Goal: Find specific page/section: Find specific page/section

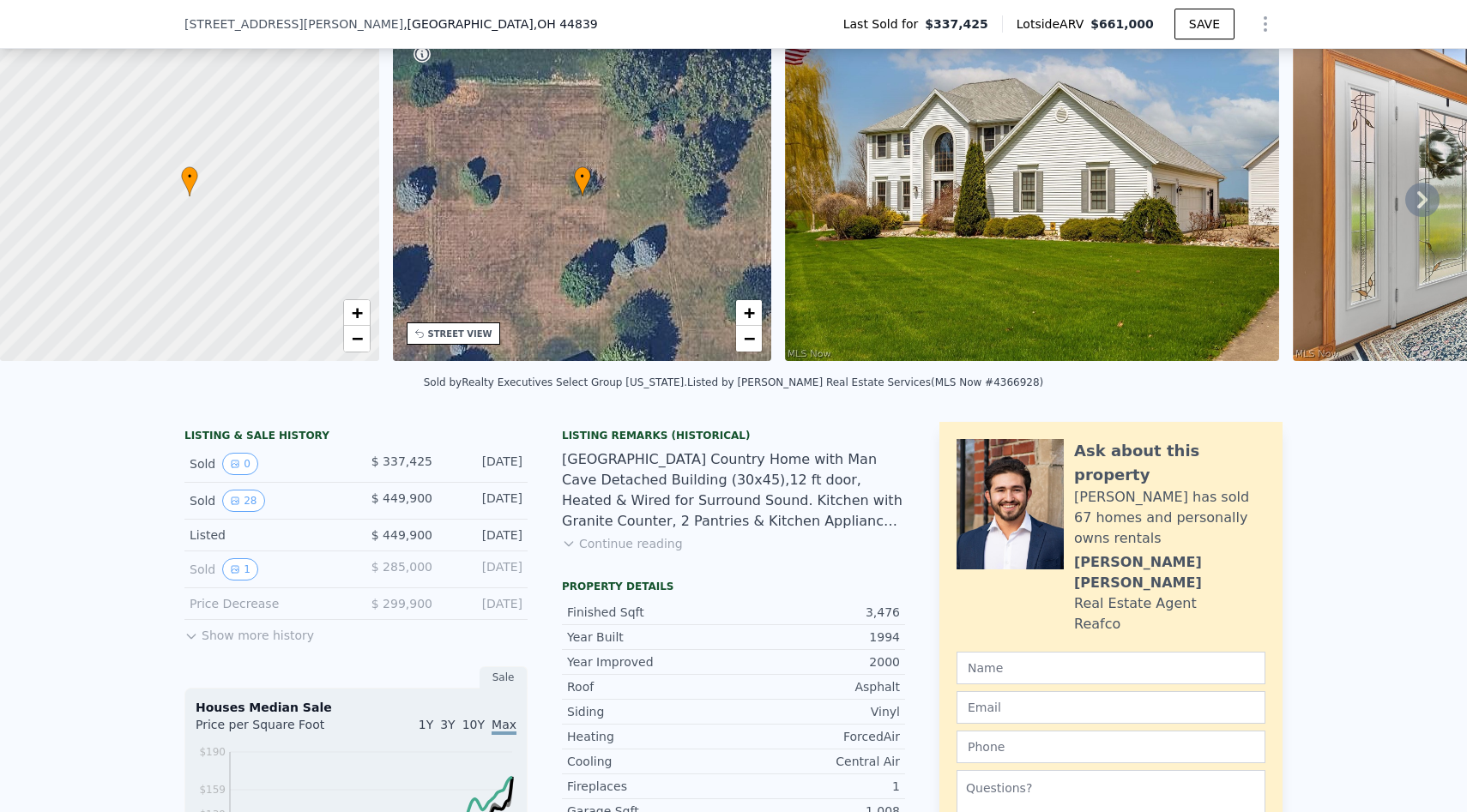
scroll to position [268, 0]
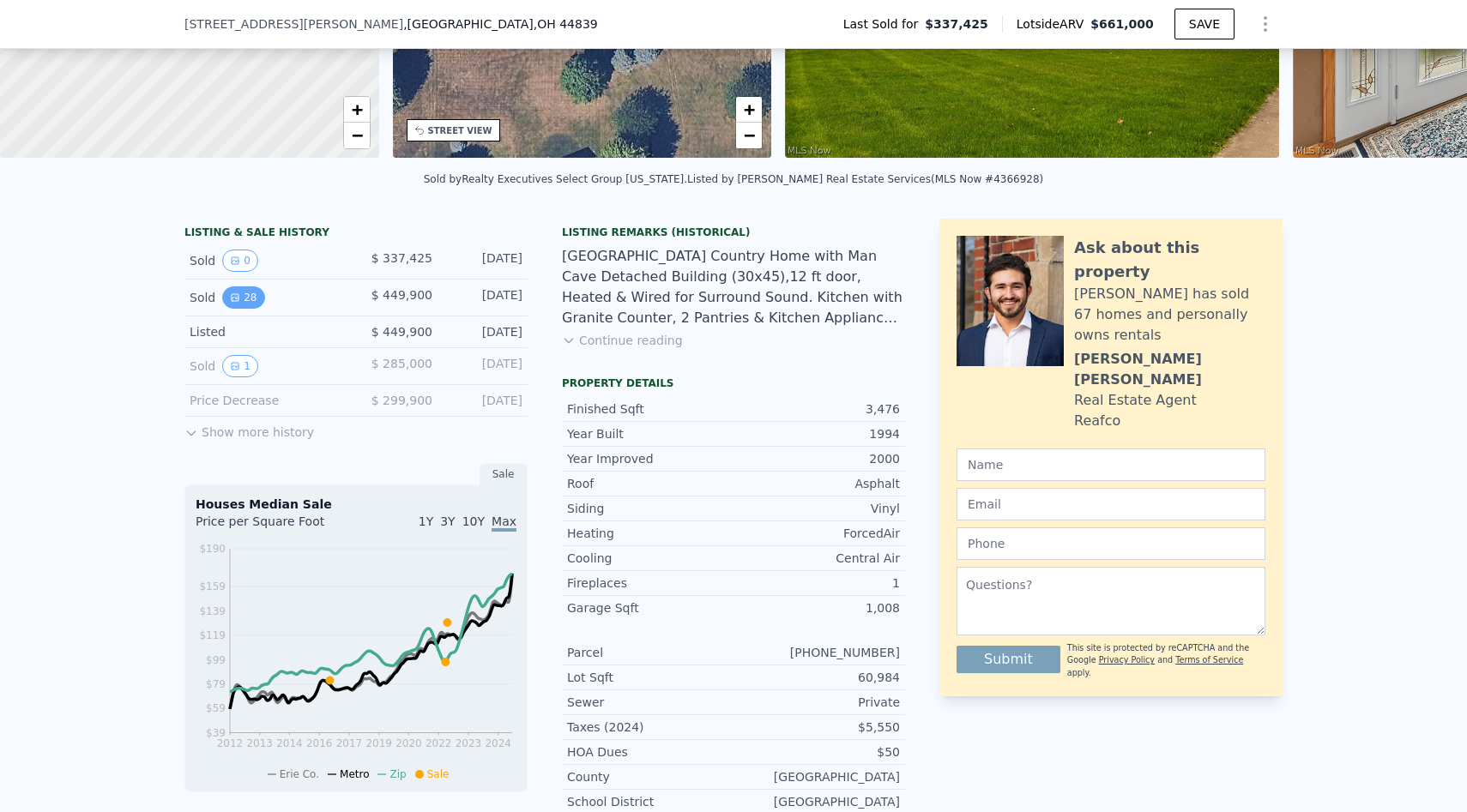
click at [247, 298] on button "28" at bounding box center [243, 297] width 42 height 22
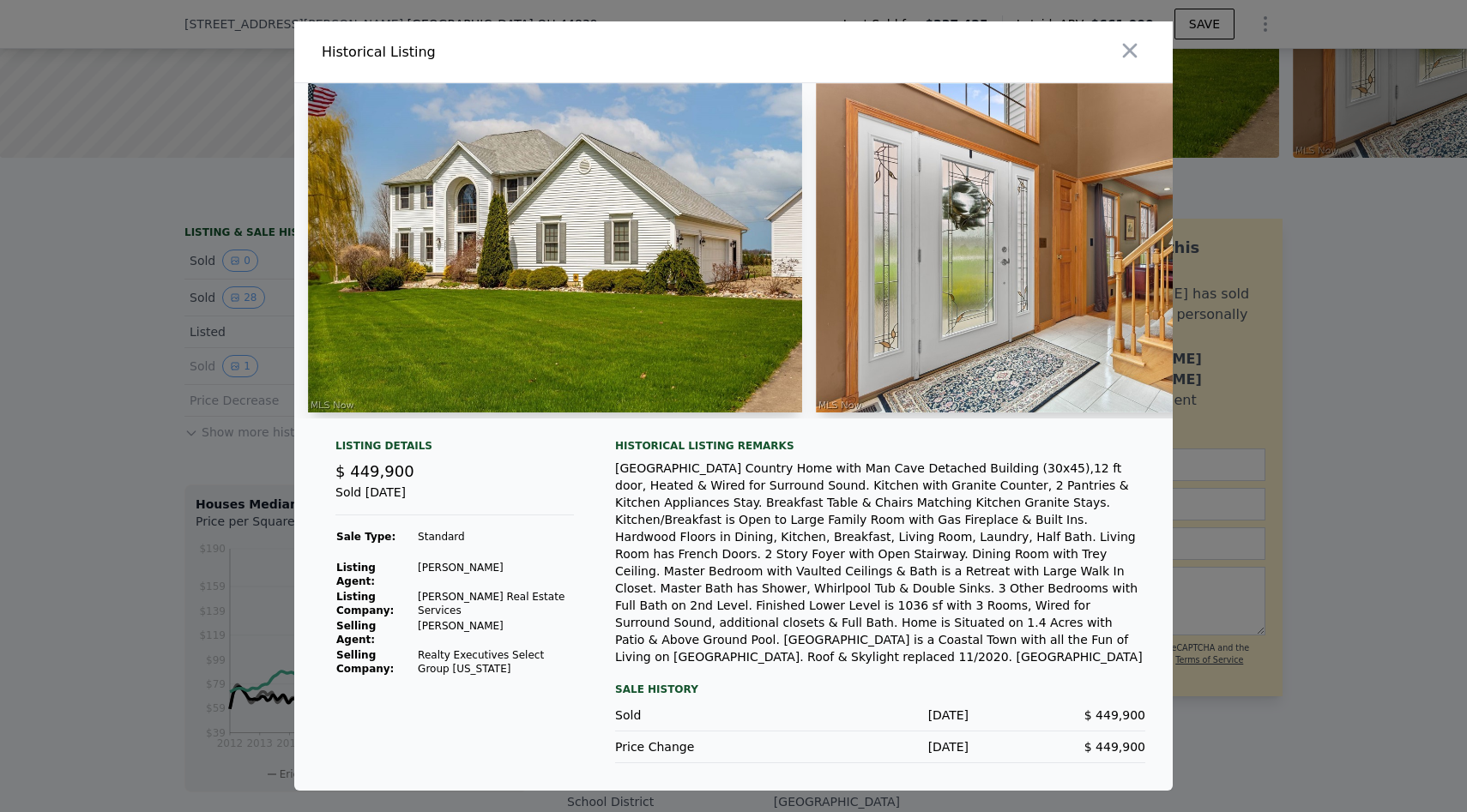
click at [140, 422] on div at bounding box center [733, 406] width 1467 height 812
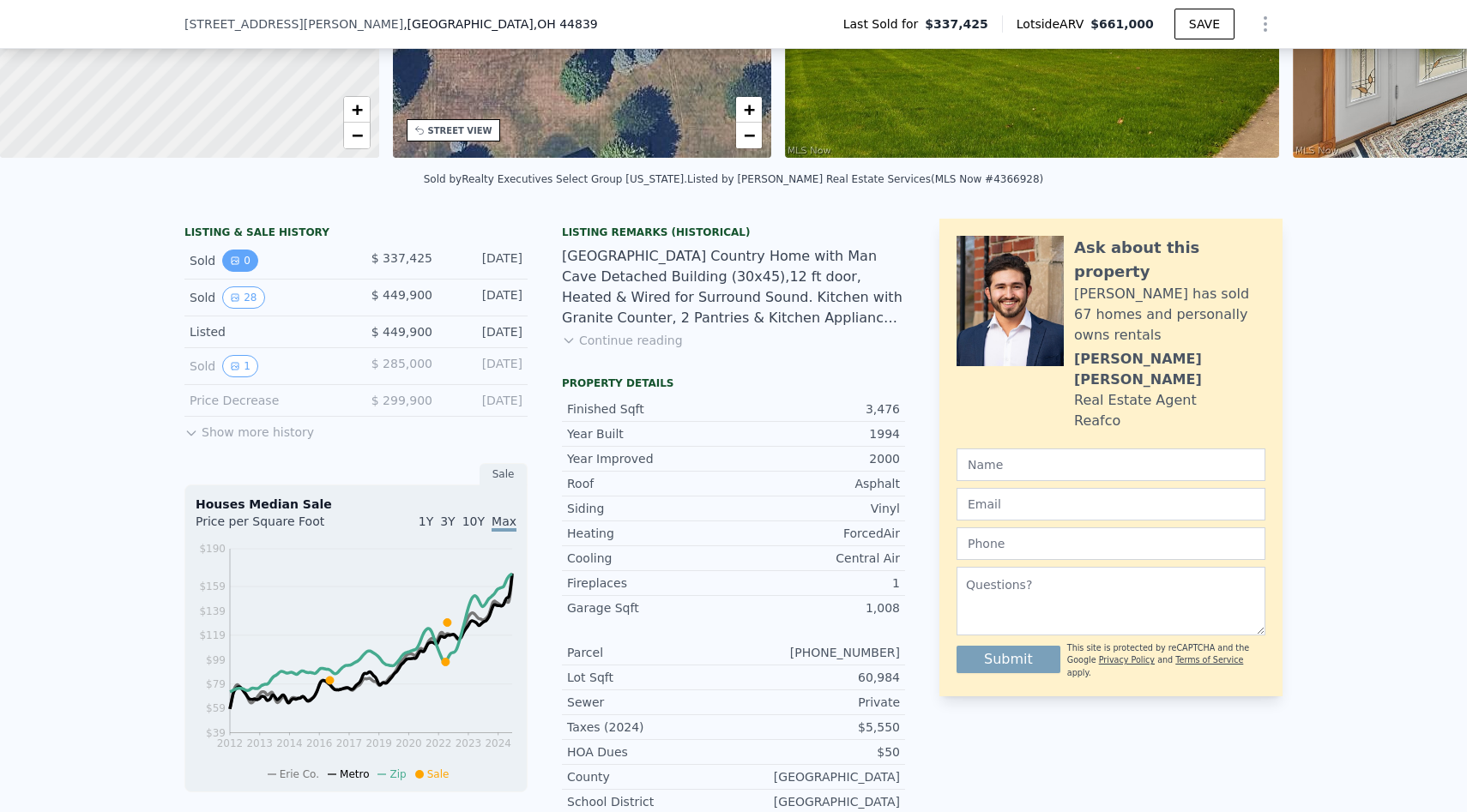
click at [243, 269] on button "0" at bounding box center [240, 260] width 36 height 22
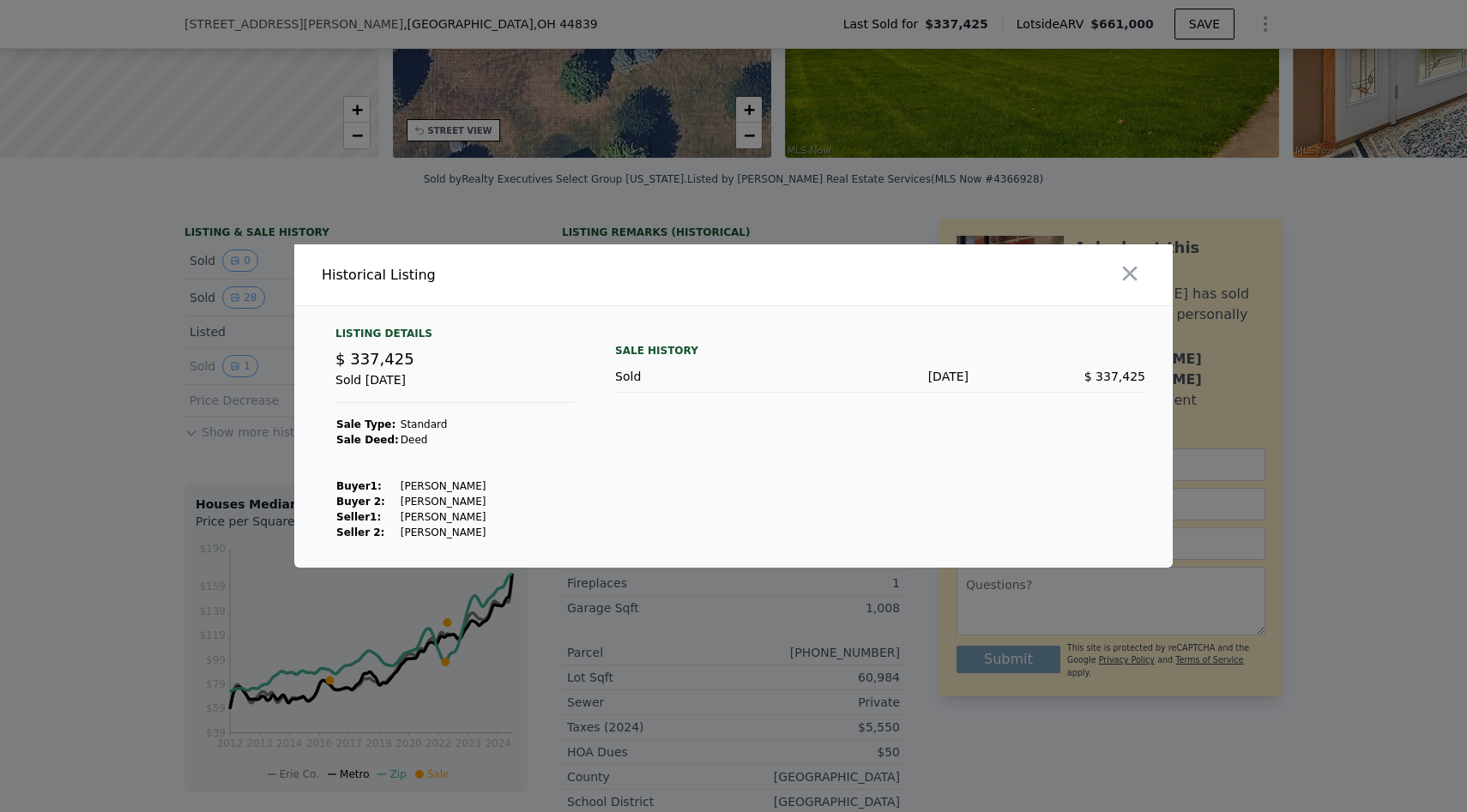
click at [158, 490] on div at bounding box center [733, 406] width 1467 height 812
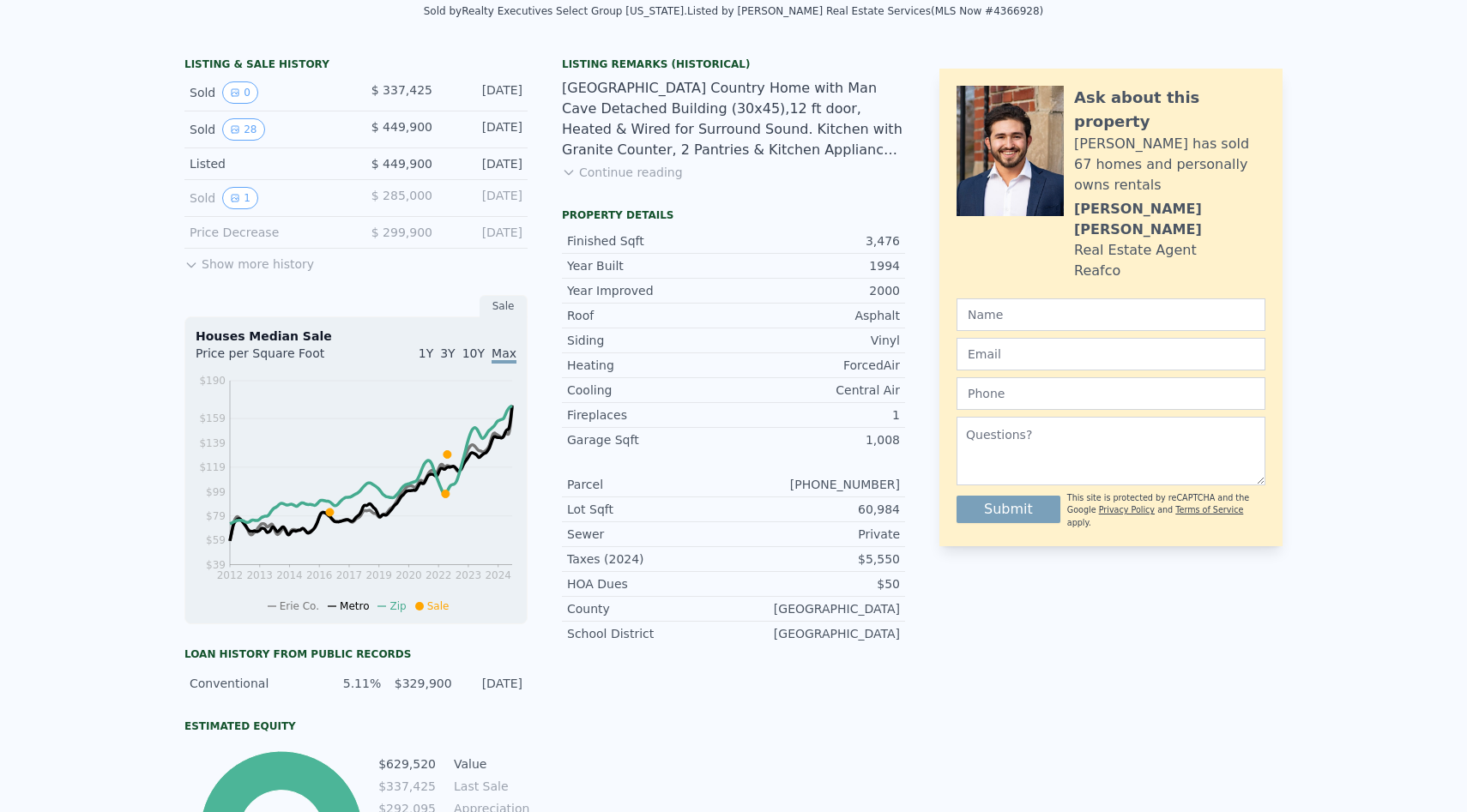
scroll to position [0, 0]
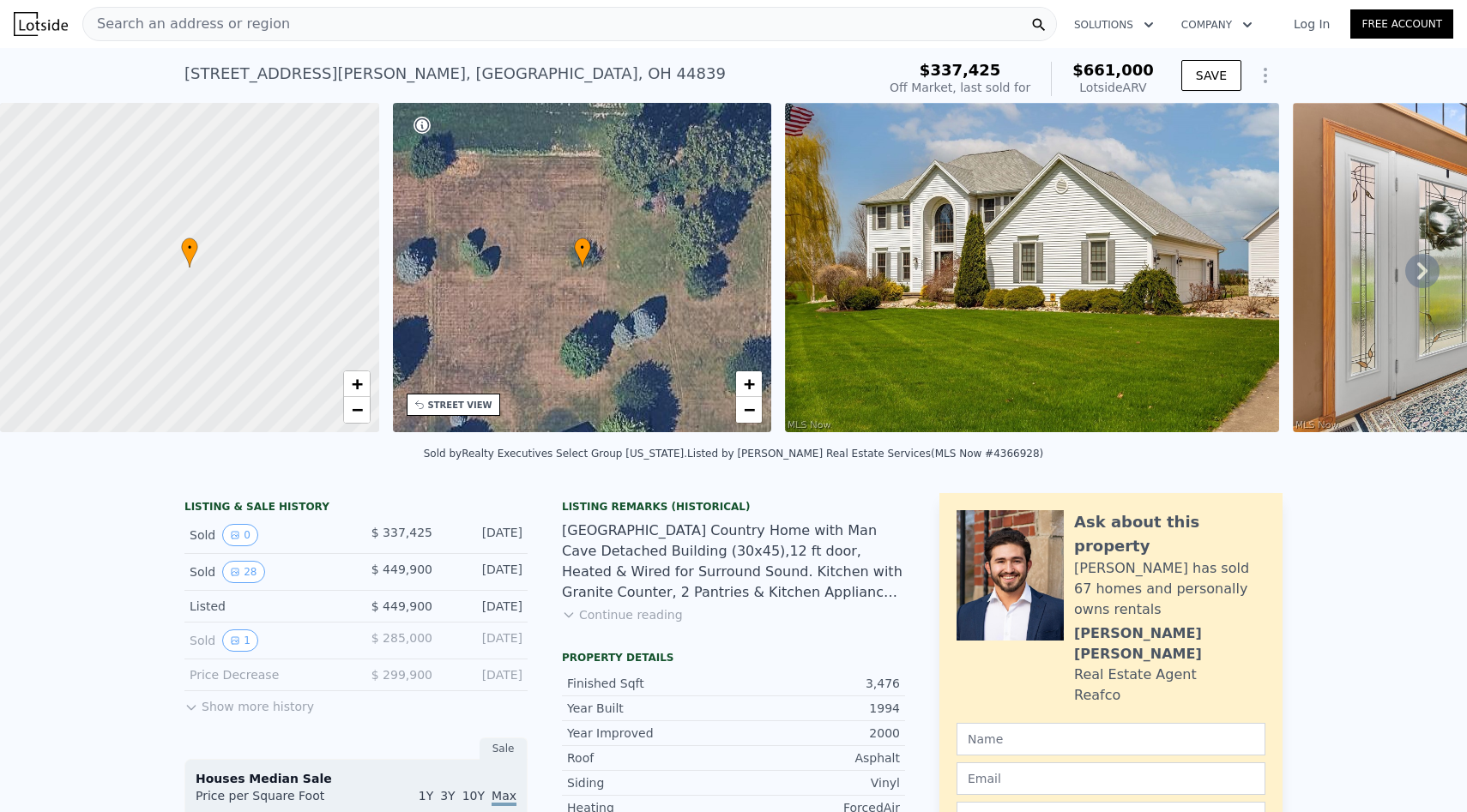
click at [203, 19] on span "Search an address or region" at bounding box center [186, 24] width 206 height 20
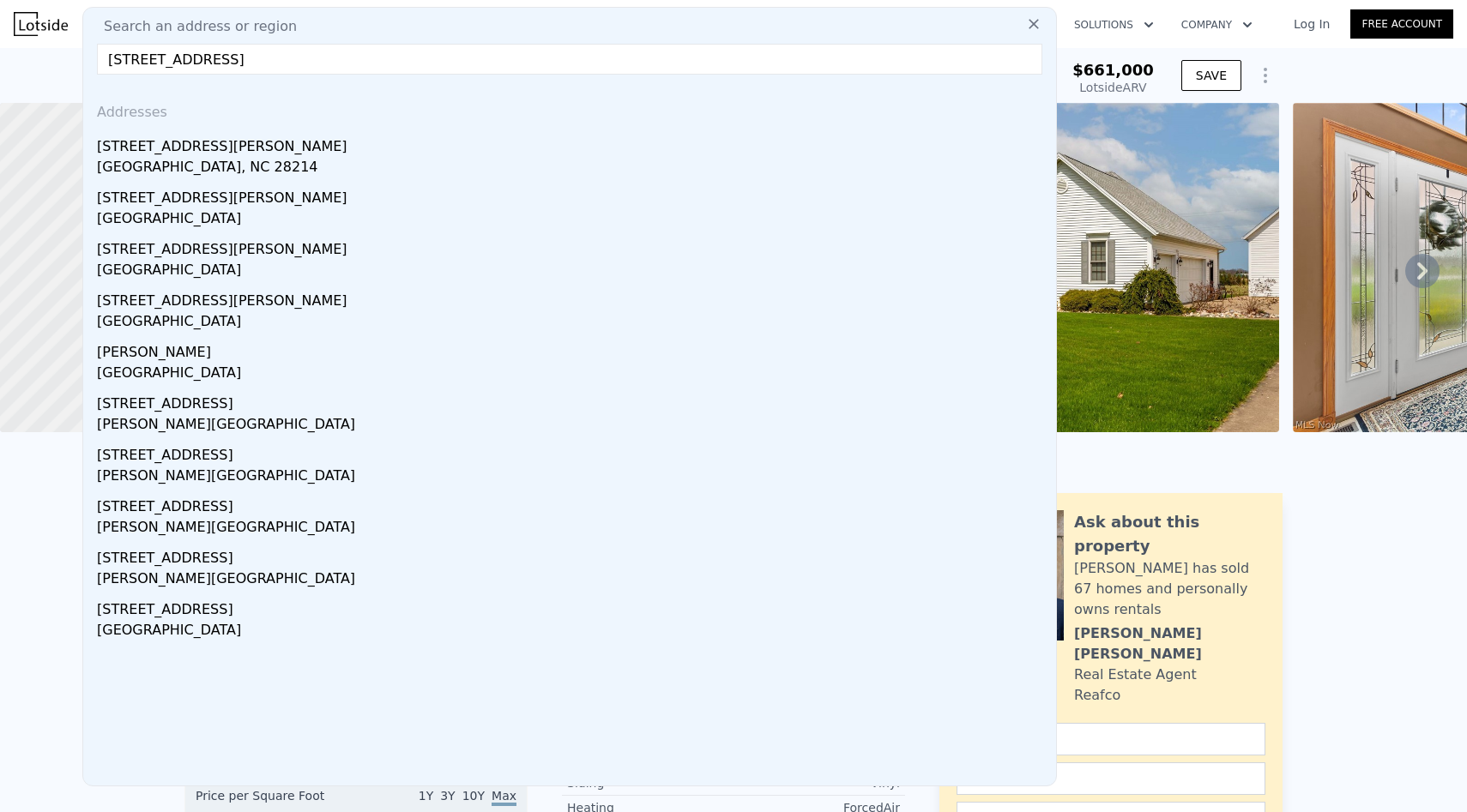
click at [185, 63] on input "[STREET_ADDRESS]" at bounding box center [570, 59] width 946 height 31
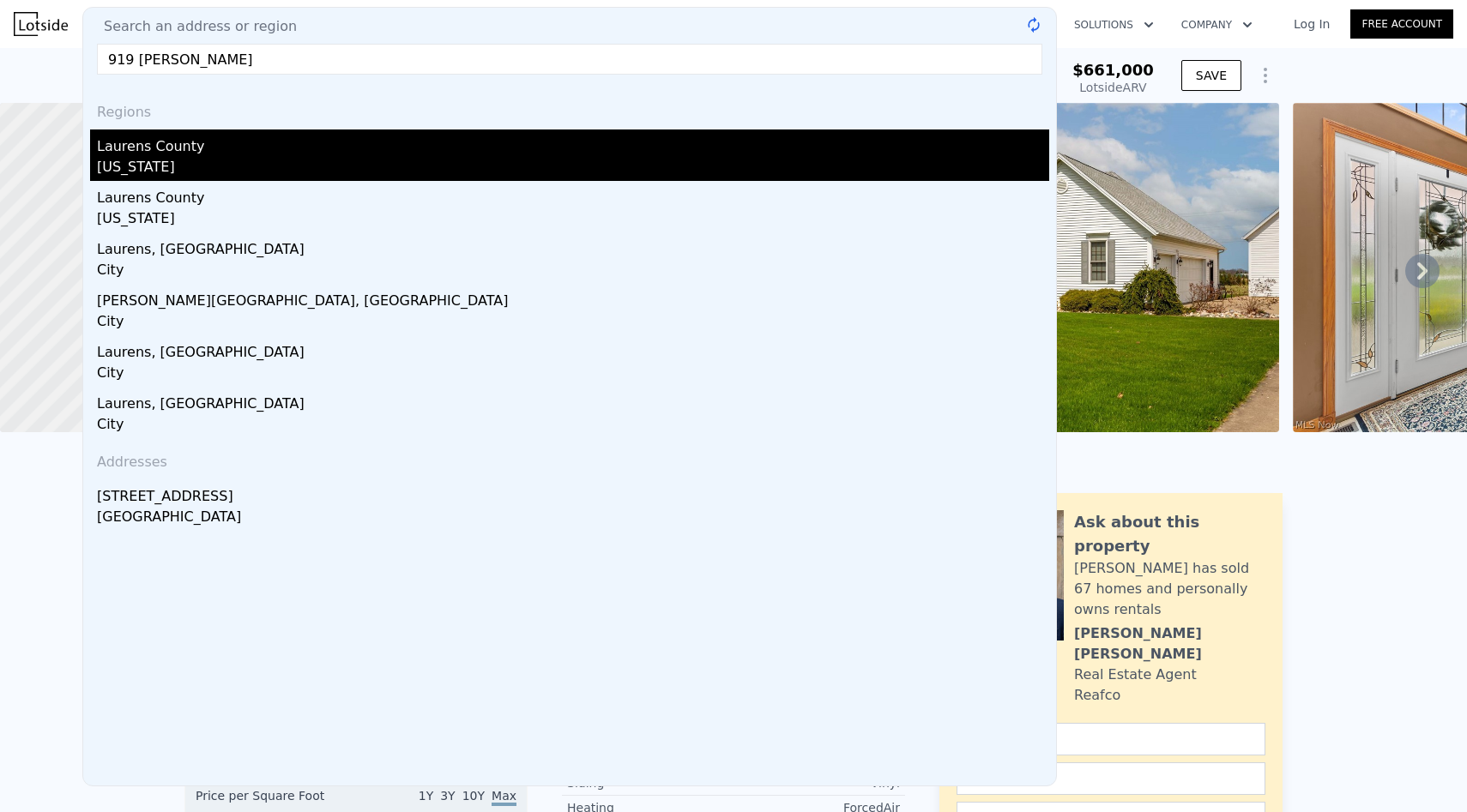
type input "[STREET_ADDRESS]"
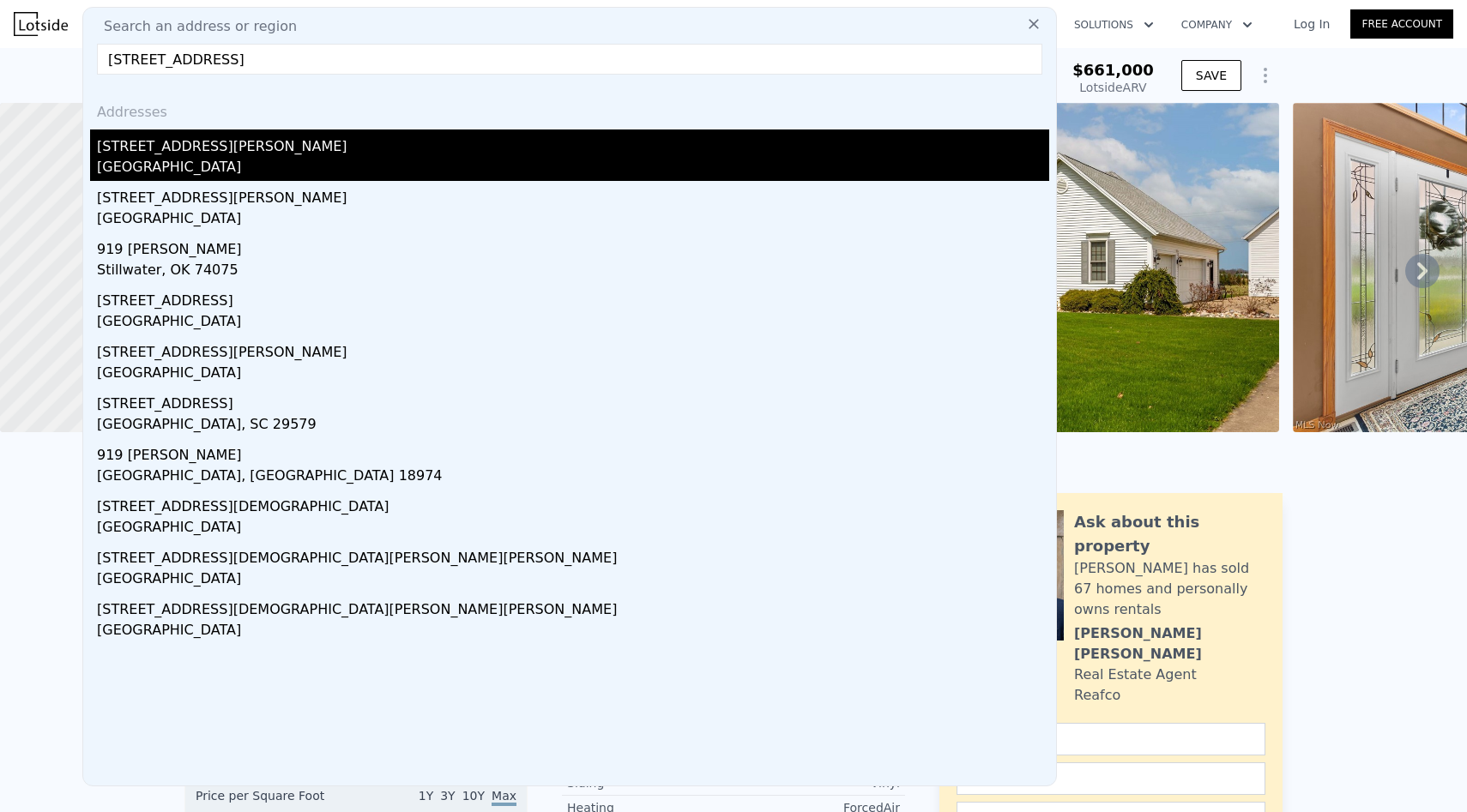
click at [284, 155] on div "[STREET_ADDRESS][PERSON_NAME]" at bounding box center [573, 143] width 953 height 27
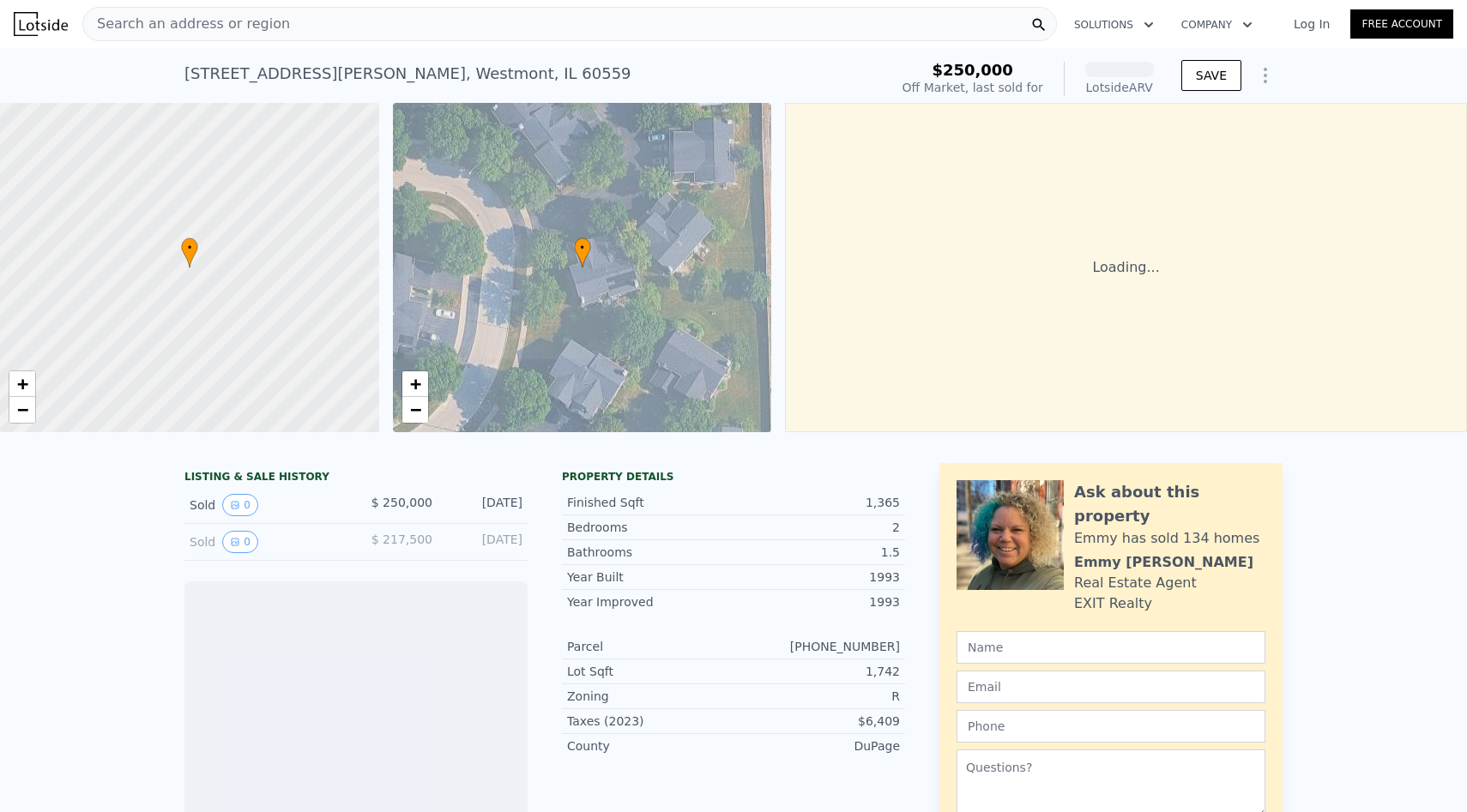
click at [207, 29] on span "Search an address or region" at bounding box center [186, 24] width 206 height 20
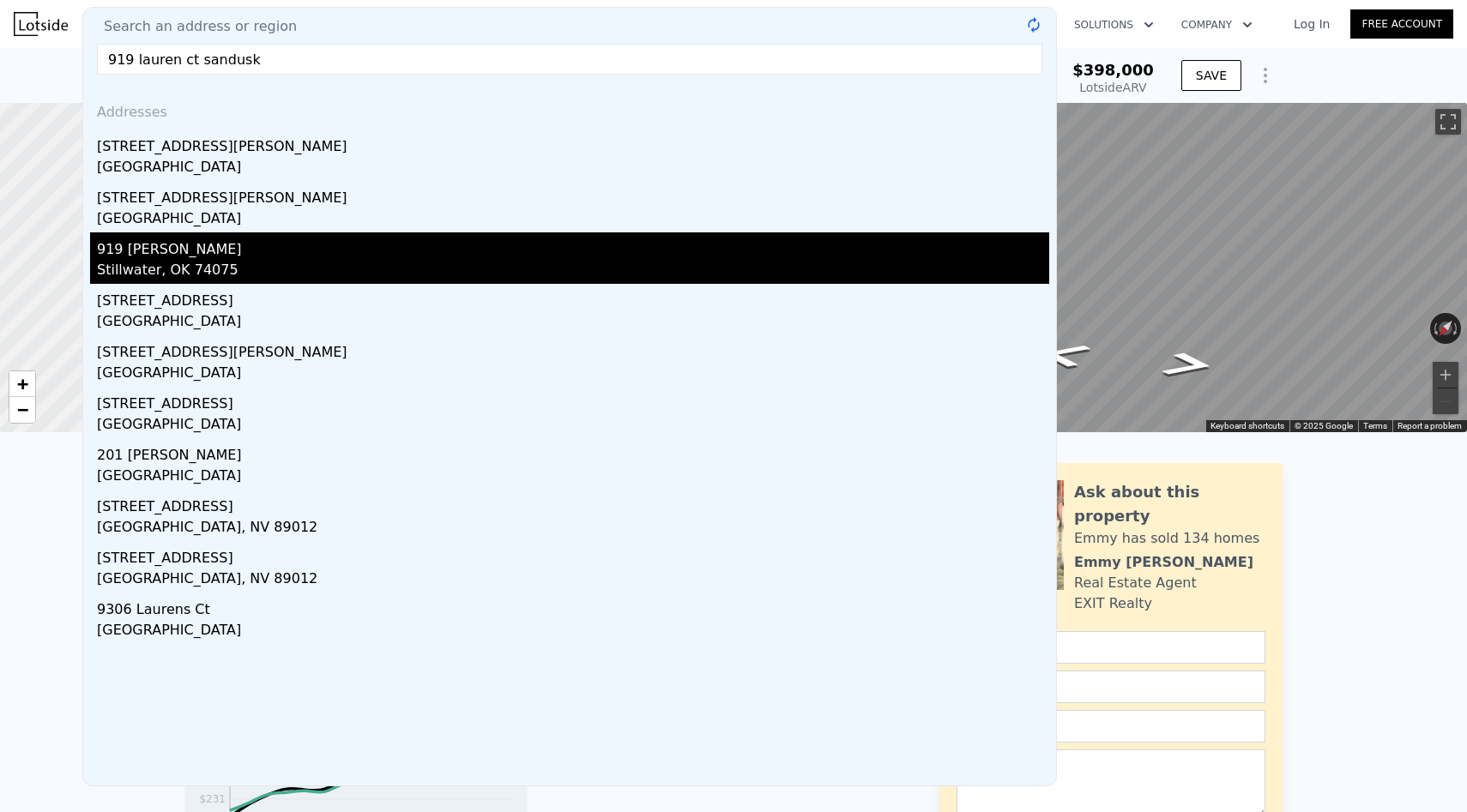
type input "919 lauren ct sandusky"
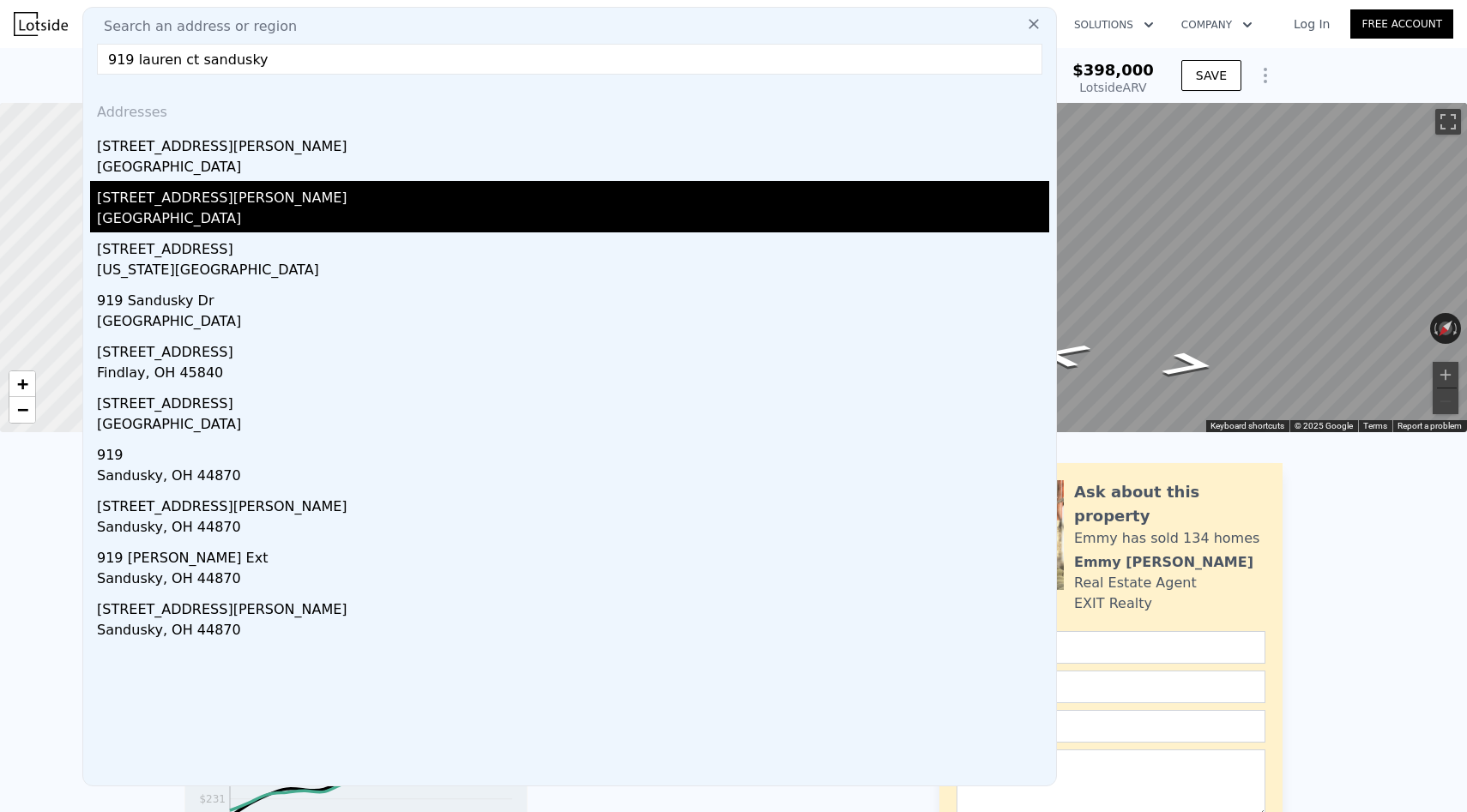
click at [192, 215] on div "[GEOGRAPHIC_DATA]" at bounding box center [573, 220] width 953 height 24
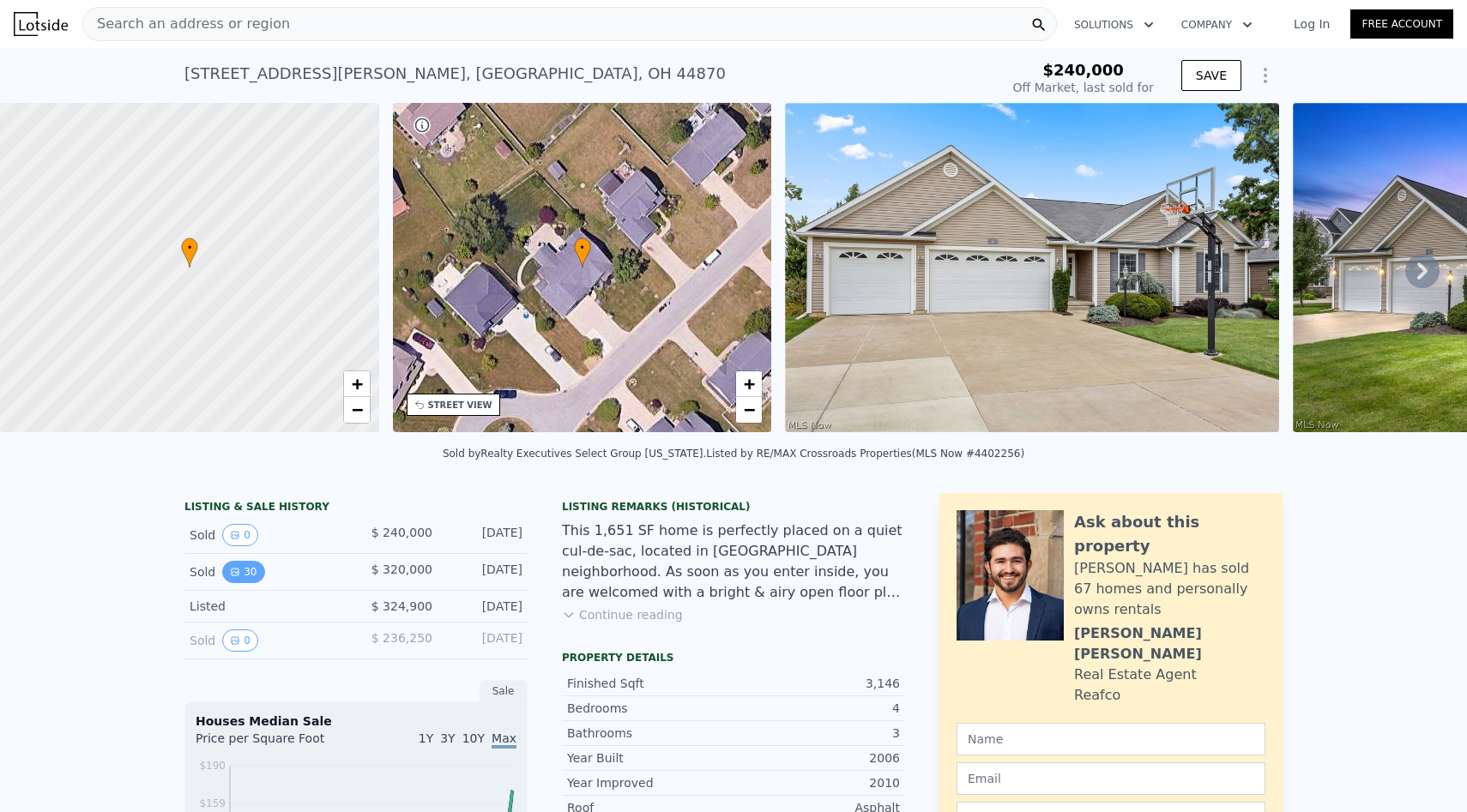
click at [242, 566] on button "30" at bounding box center [243, 571] width 42 height 22
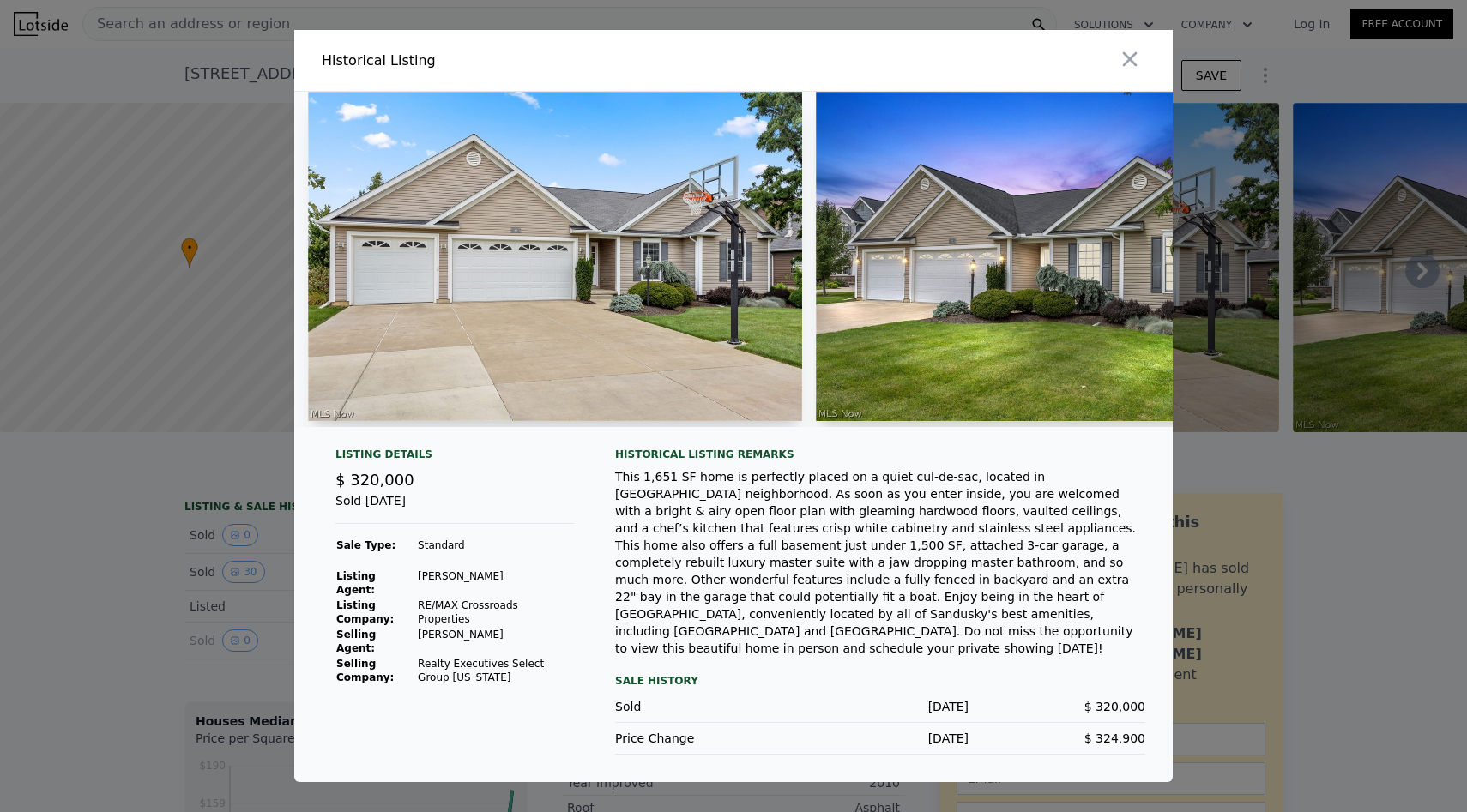
click at [99, 569] on div at bounding box center [733, 406] width 1467 height 812
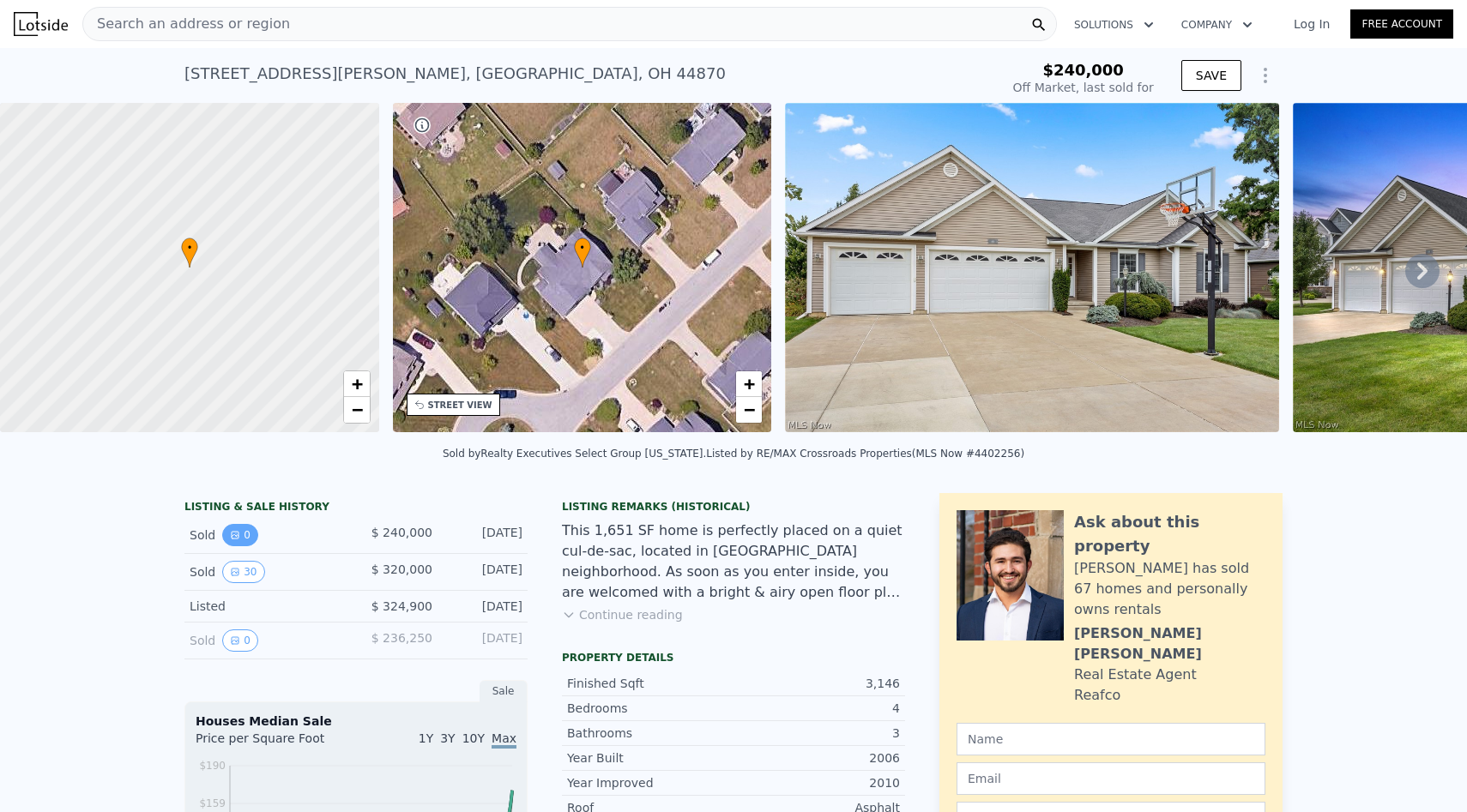
click at [246, 536] on button "0" at bounding box center [240, 534] width 36 height 22
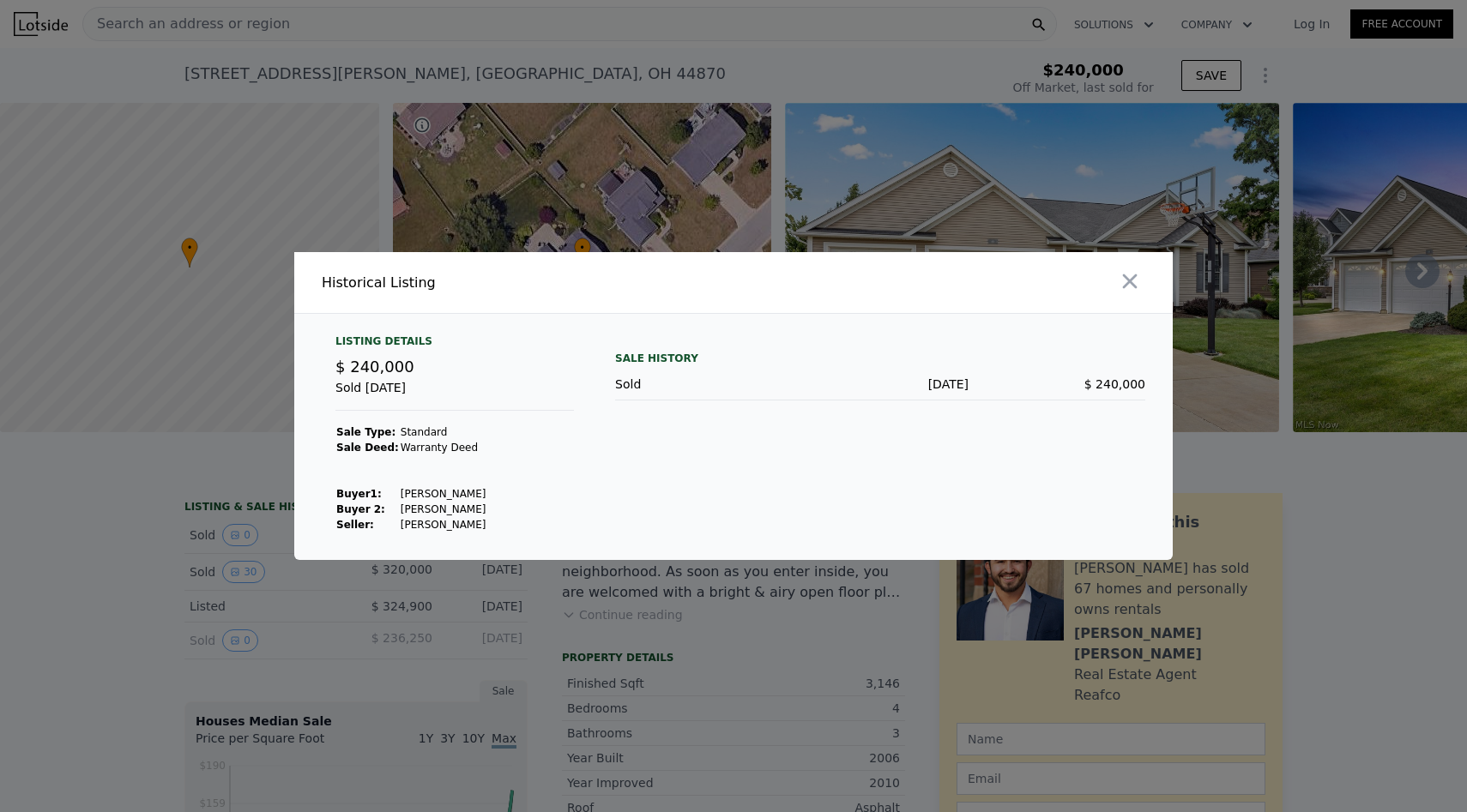
click at [139, 601] on div at bounding box center [733, 406] width 1467 height 812
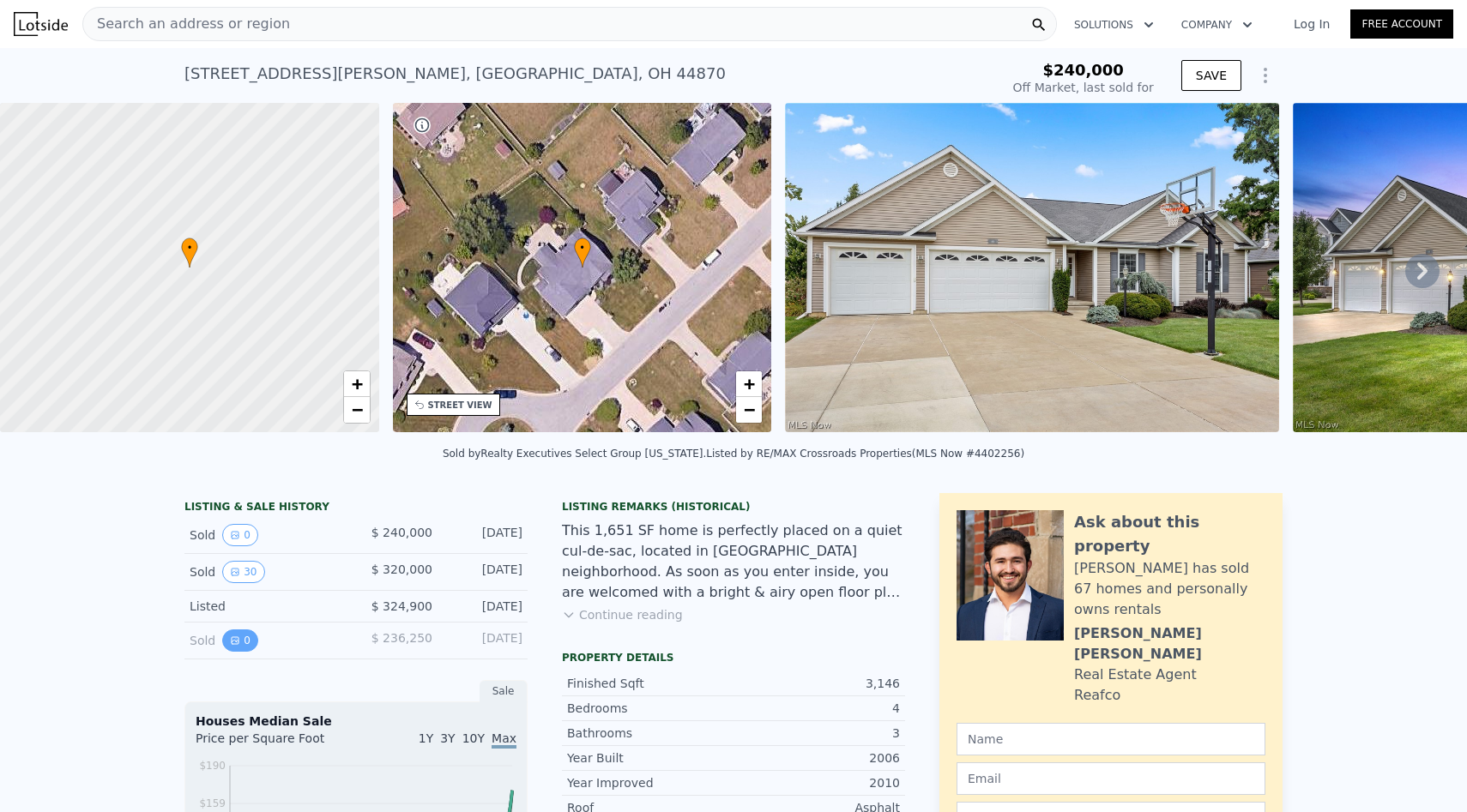
click at [226, 643] on button "0" at bounding box center [240, 640] width 36 height 22
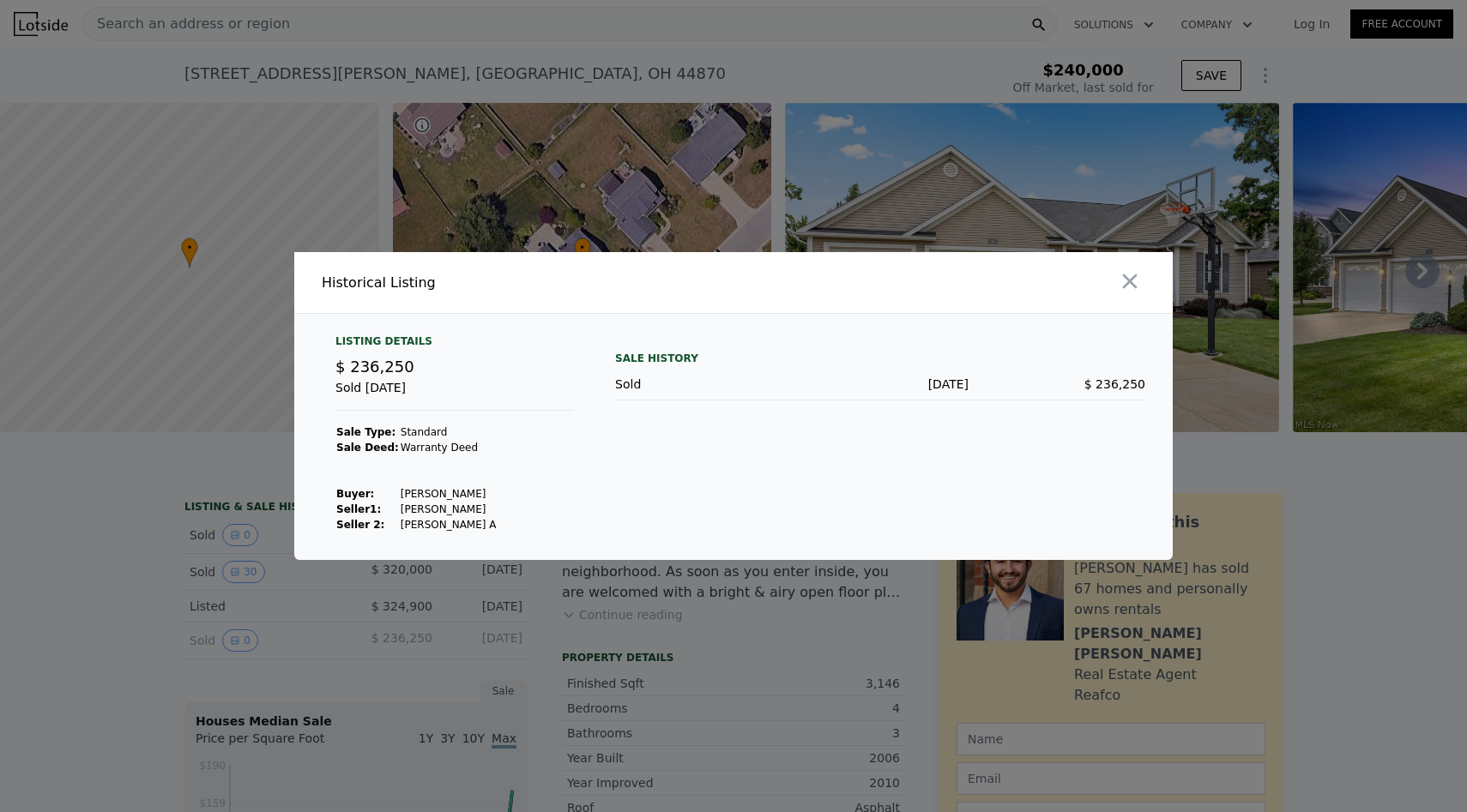
click at [123, 535] on div at bounding box center [733, 406] width 1467 height 812
